Goal: Transaction & Acquisition: Subscribe to service/newsletter

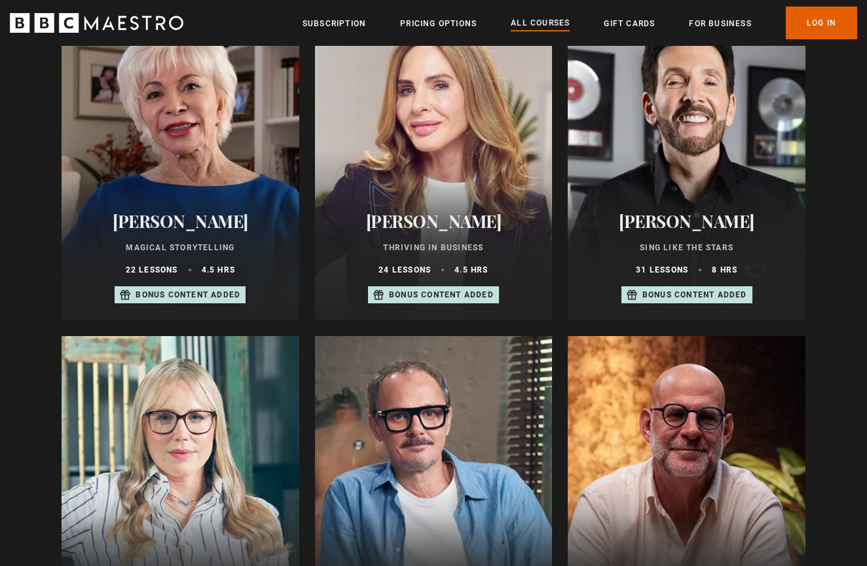
scroll to position [847, 0]
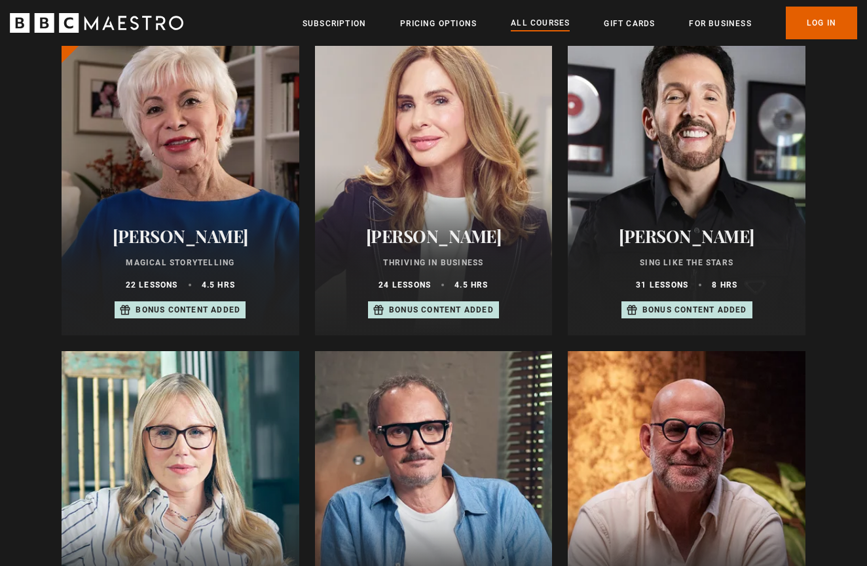
click at [210, 472] on div at bounding box center [181, 508] width 238 height 314
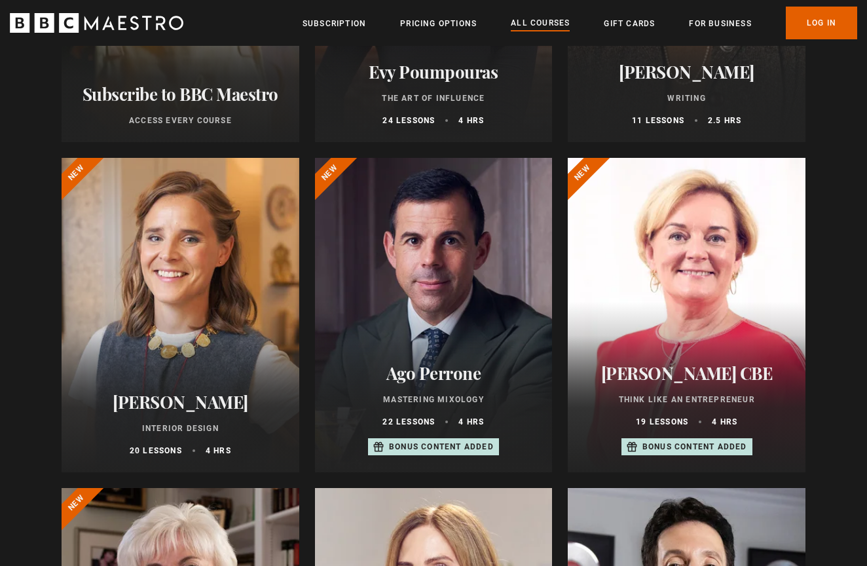
scroll to position [387, 0]
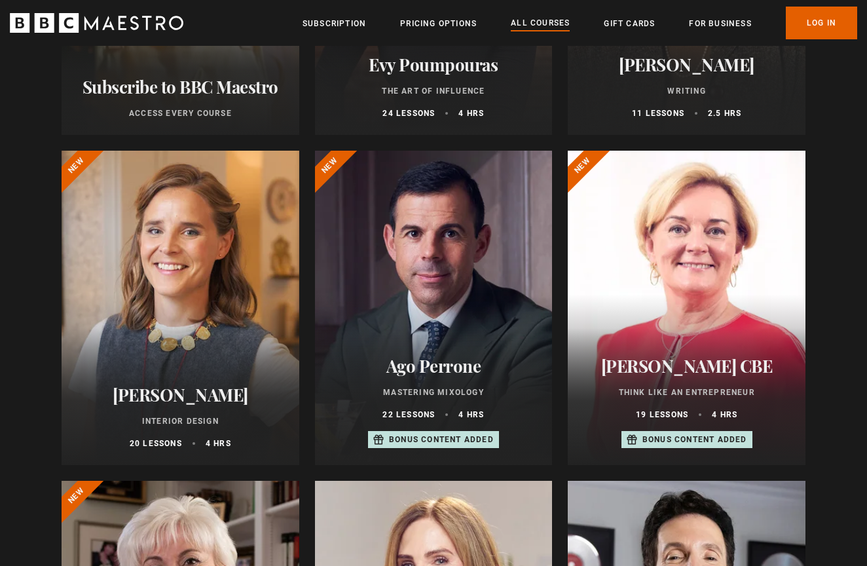
click at [539, 223] on div at bounding box center [434, 308] width 238 height 314
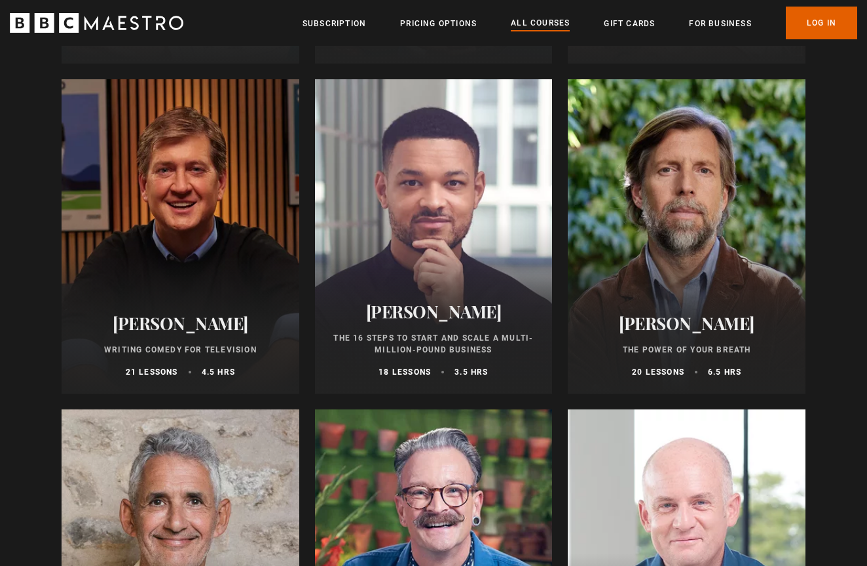
scroll to position [1450, 0]
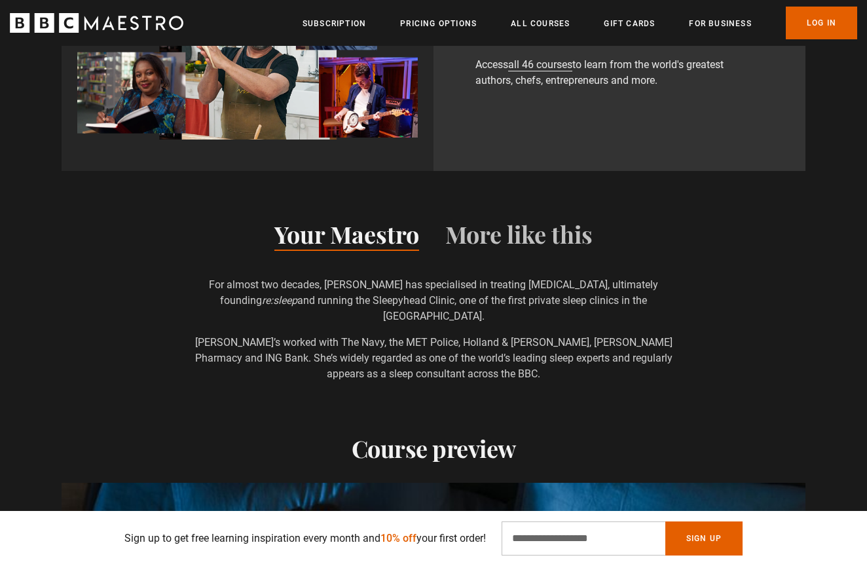
scroll to position [977, 1]
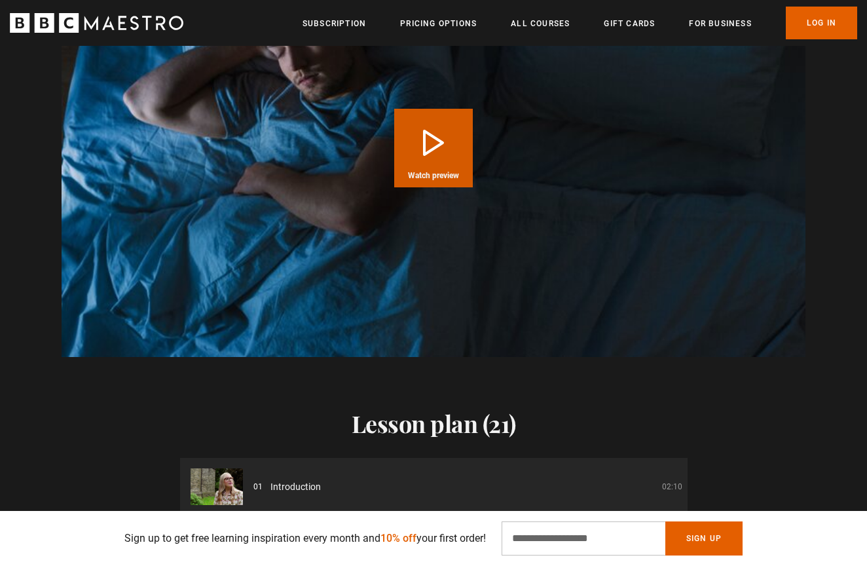
click at [425, 119] on button "Play Course overview for Sleep Better with Stephanie Romiszewski Watch preview" at bounding box center [433, 148] width 79 height 79
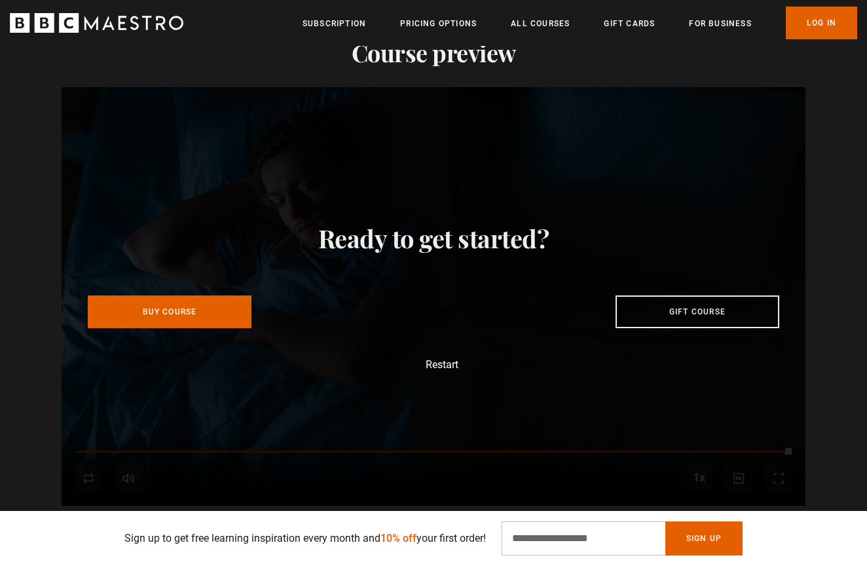
scroll to position [0, 687]
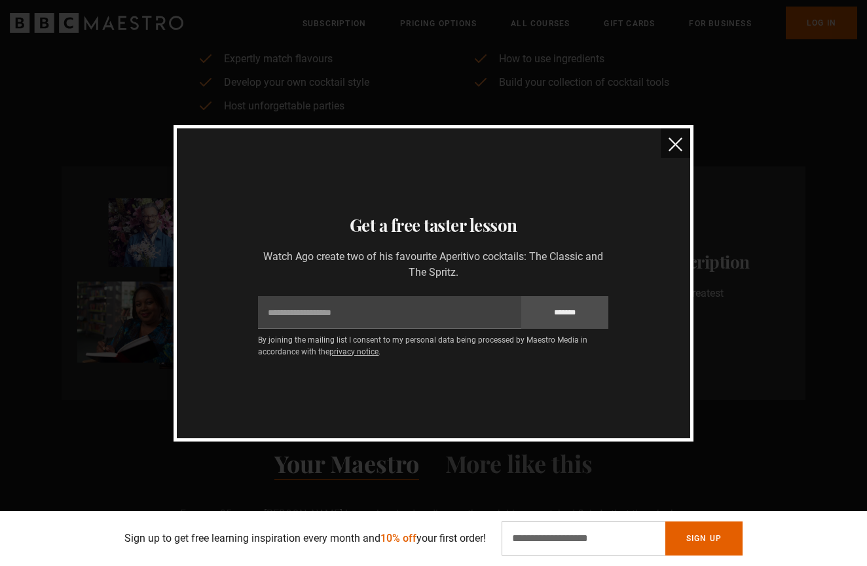
scroll to position [866, 0]
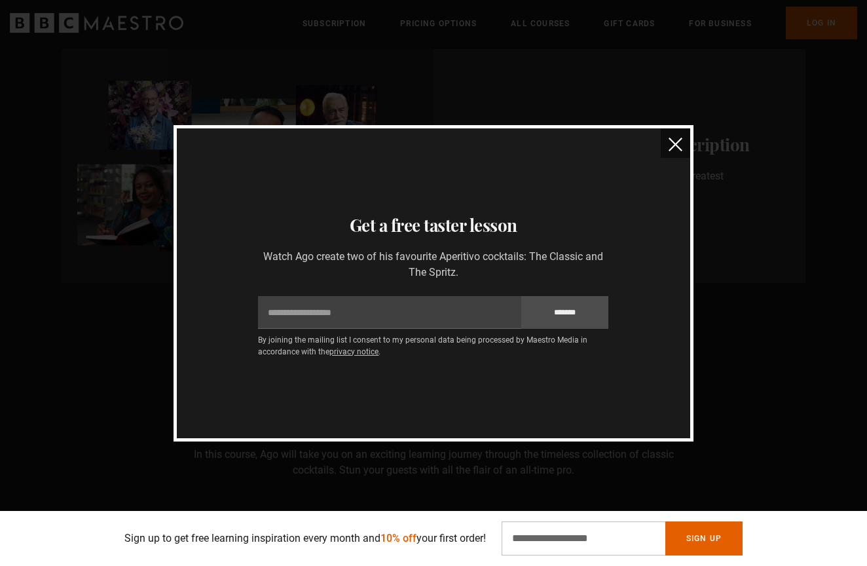
click at [675, 141] on img "close" at bounding box center [676, 145] width 14 height 14
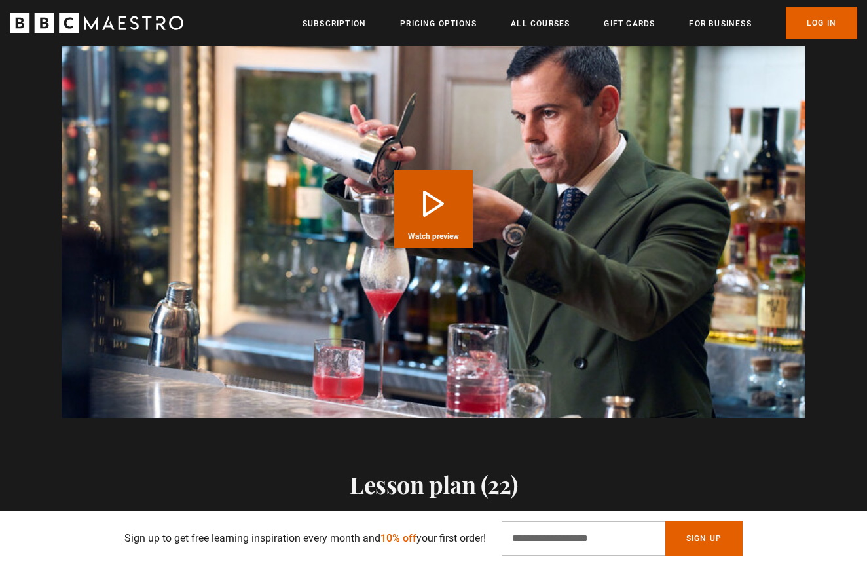
scroll to position [0, 0]
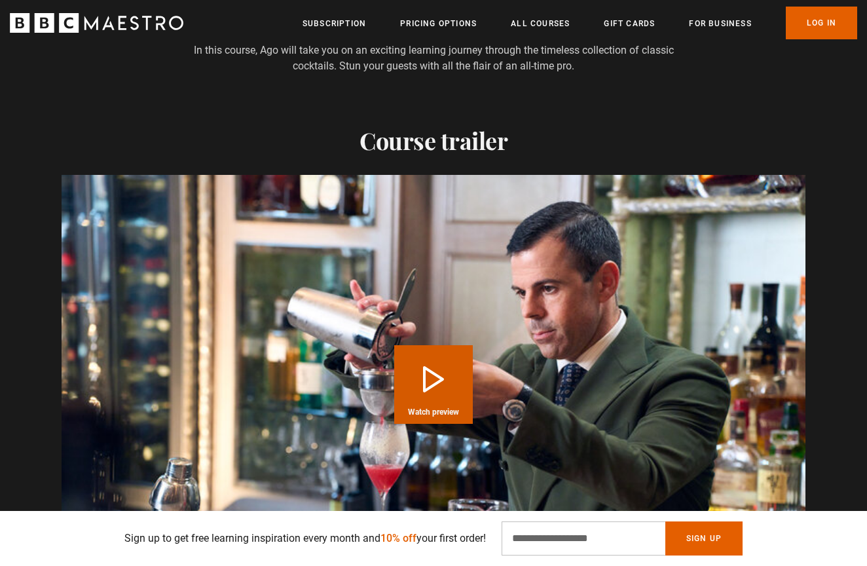
click at [455, 392] on button "Play Course overview for Mastering Mixology with Ago Perrone Watch preview" at bounding box center [433, 384] width 79 height 79
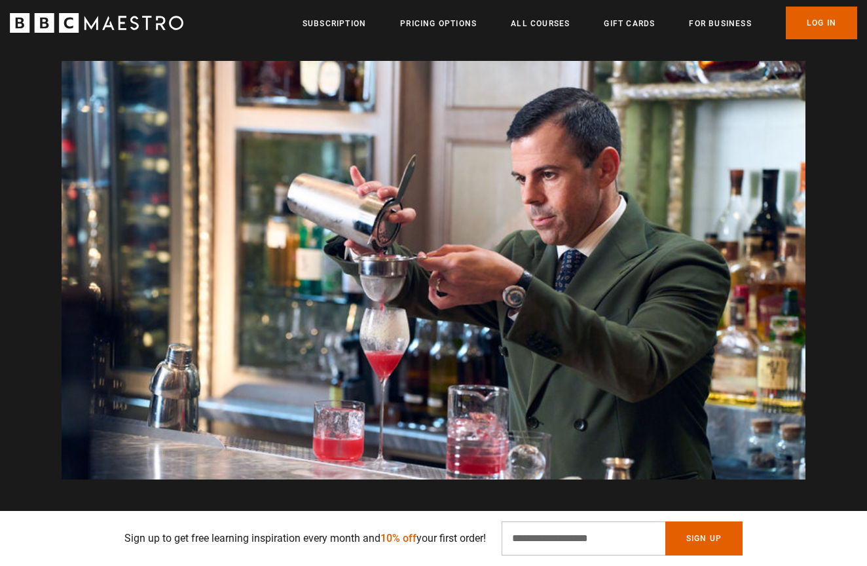
scroll to position [0, 858]
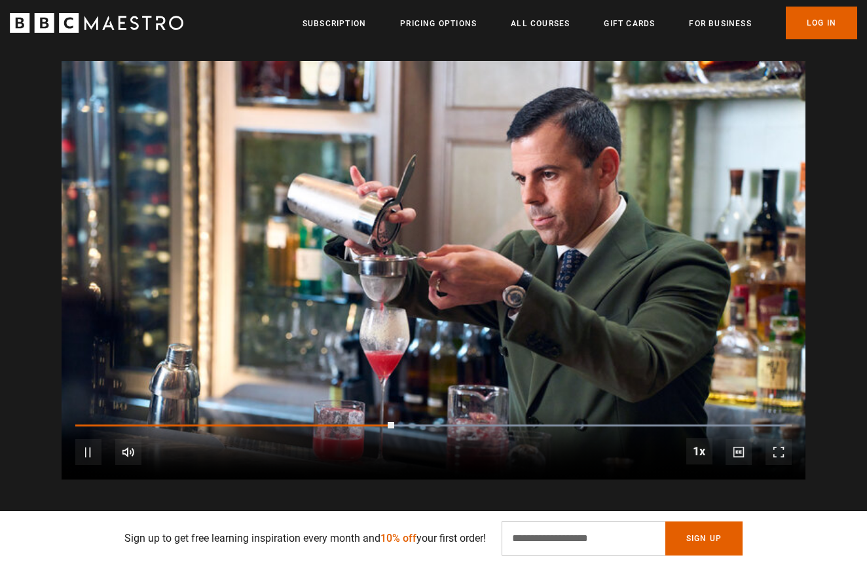
click at [319, 426] on div "10s Skip Back 10 seconds Pause 10s Skip Forward 10 seconds Loaded : 99.20% 0:31…" at bounding box center [434, 443] width 744 height 73
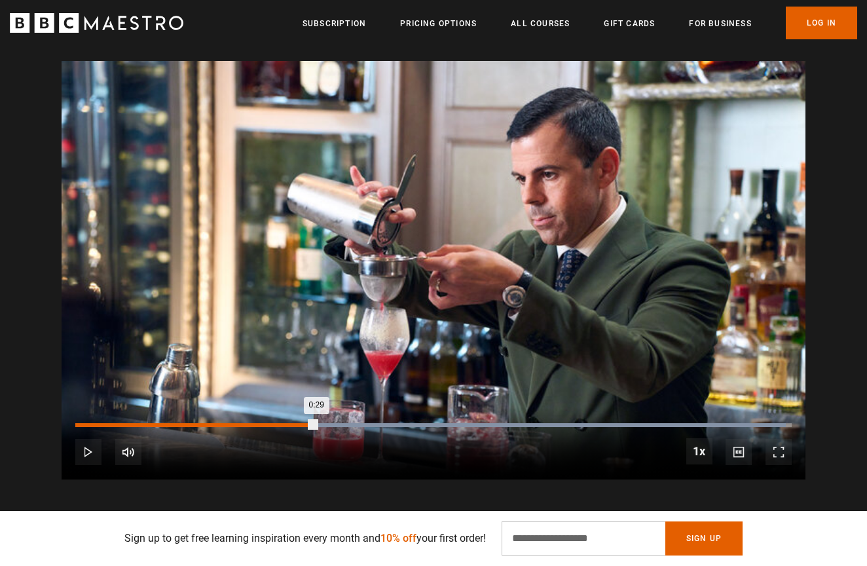
click at [316, 423] on div "Loaded : 99.20% 0:29 0:29" at bounding box center [433, 425] width 717 height 4
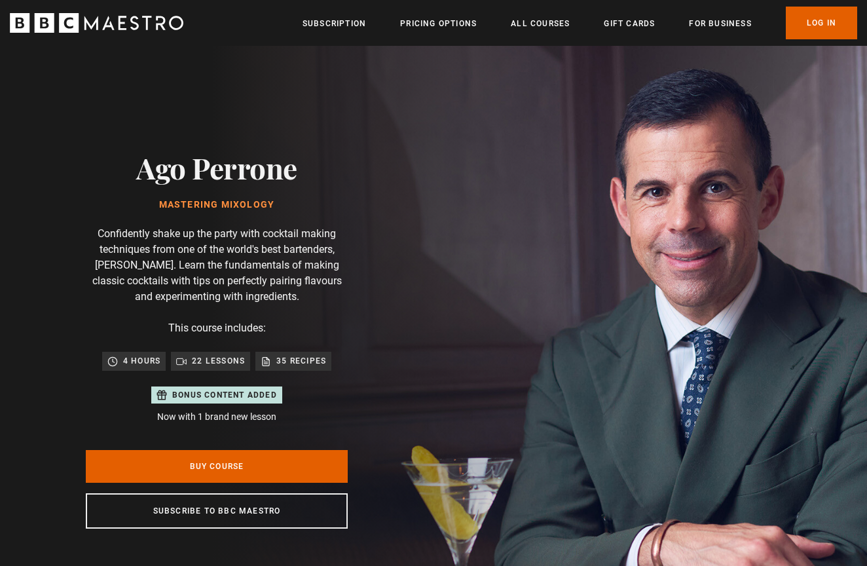
scroll to position [0, 2232]
click at [340, 20] on link "Subscription" at bounding box center [335, 23] width 64 height 13
drag, startPoint x: 293, startPoint y: 165, endPoint x: 132, endPoint y: 144, distance: 162.5
click at [133, 144] on div "Ago Perrone Mastering Mixology Confidently shake up the party with cocktail mak…" at bounding box center [216, 340] width 419 height 588
copy h2 "Ago Perrone"
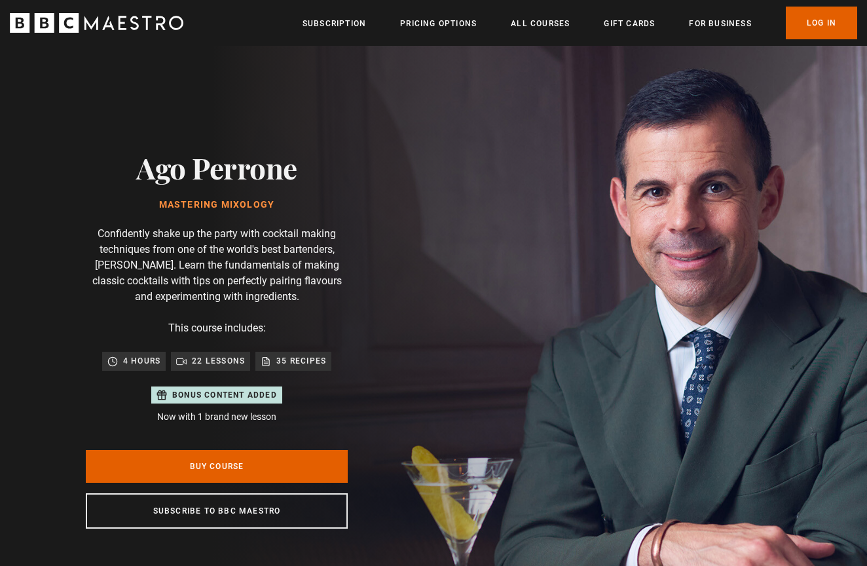
scroll to position [0, 2403]
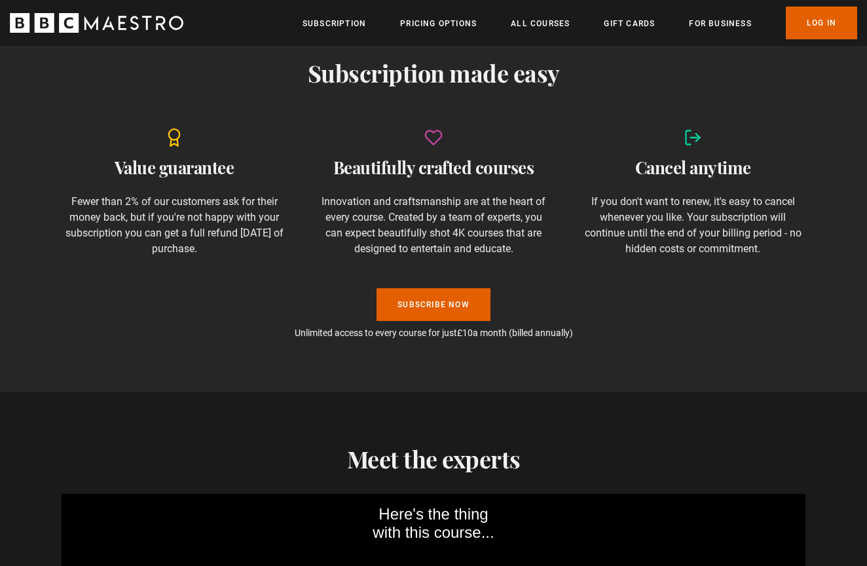
scroll to position [894, 0]
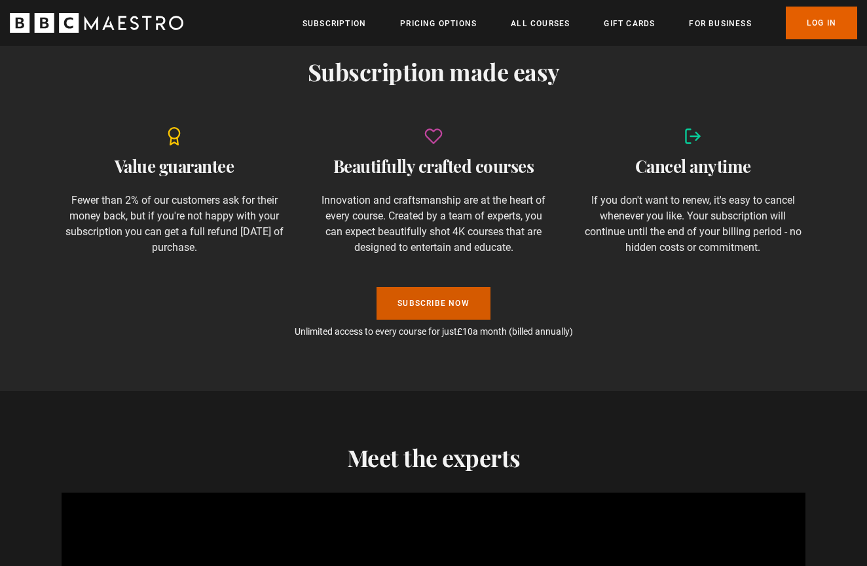
click at [432, 309] on link "Subscribe Now" at bounding box center [434, 303] width 114 height 33
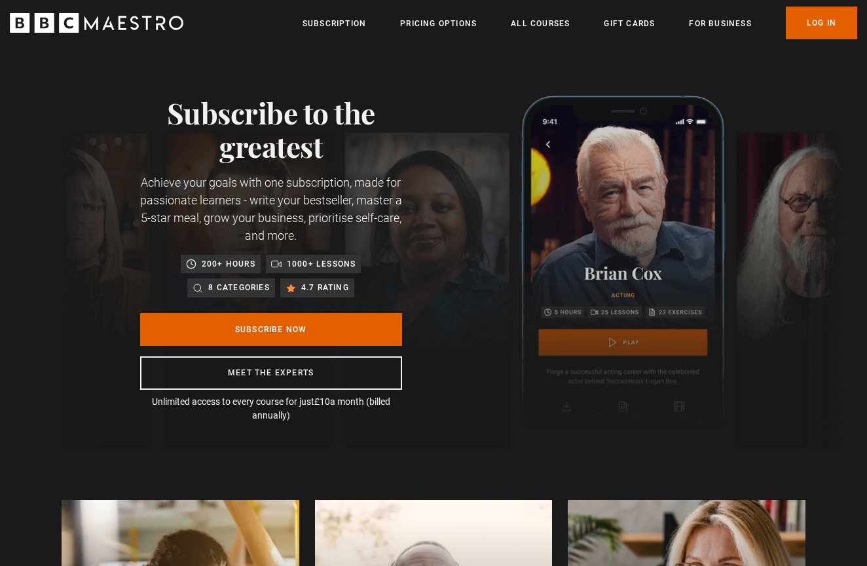
scroll to position [0, 172]
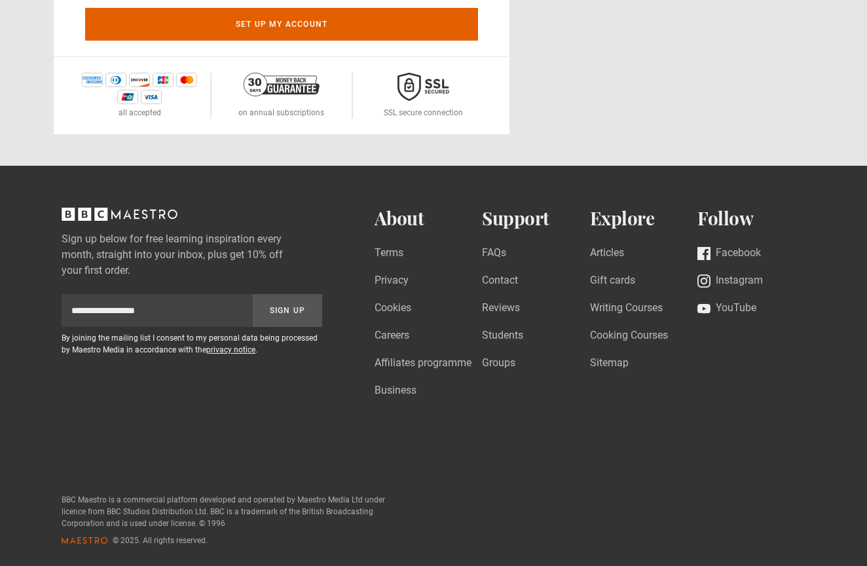
scroll to position [468, 0]
